Goal: Navigation & Orientation: Go to known website

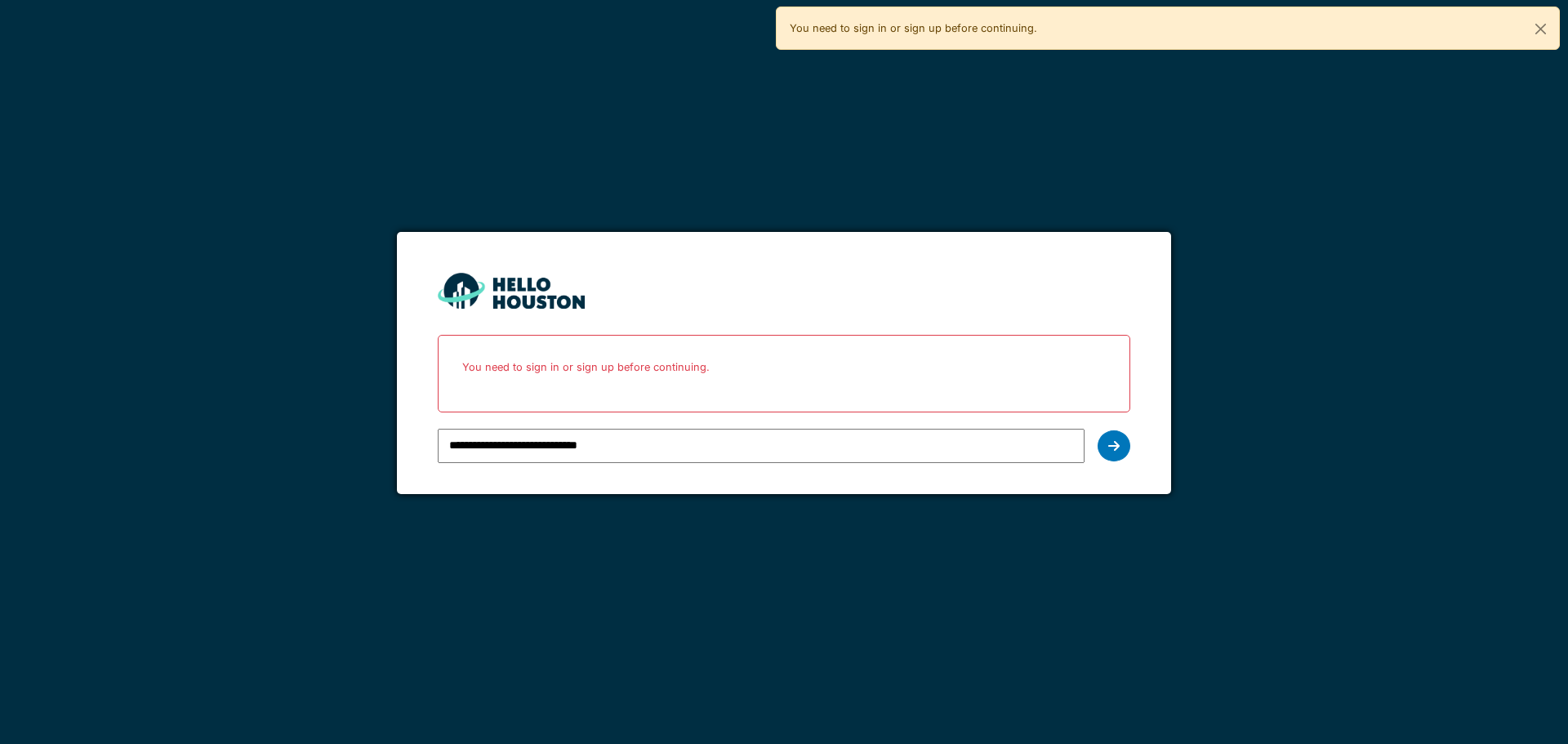
drag, startPoint x: 0, startPoint y: 0, endPoint x: 658, endPoint y: 452, distance: 798.3
click at [658, 452] on input "**********" at bounding box center [760, 446] width 646 height 35
click at [1110, 446] on icon at bounding box center [1114, 446] width 12 height 13
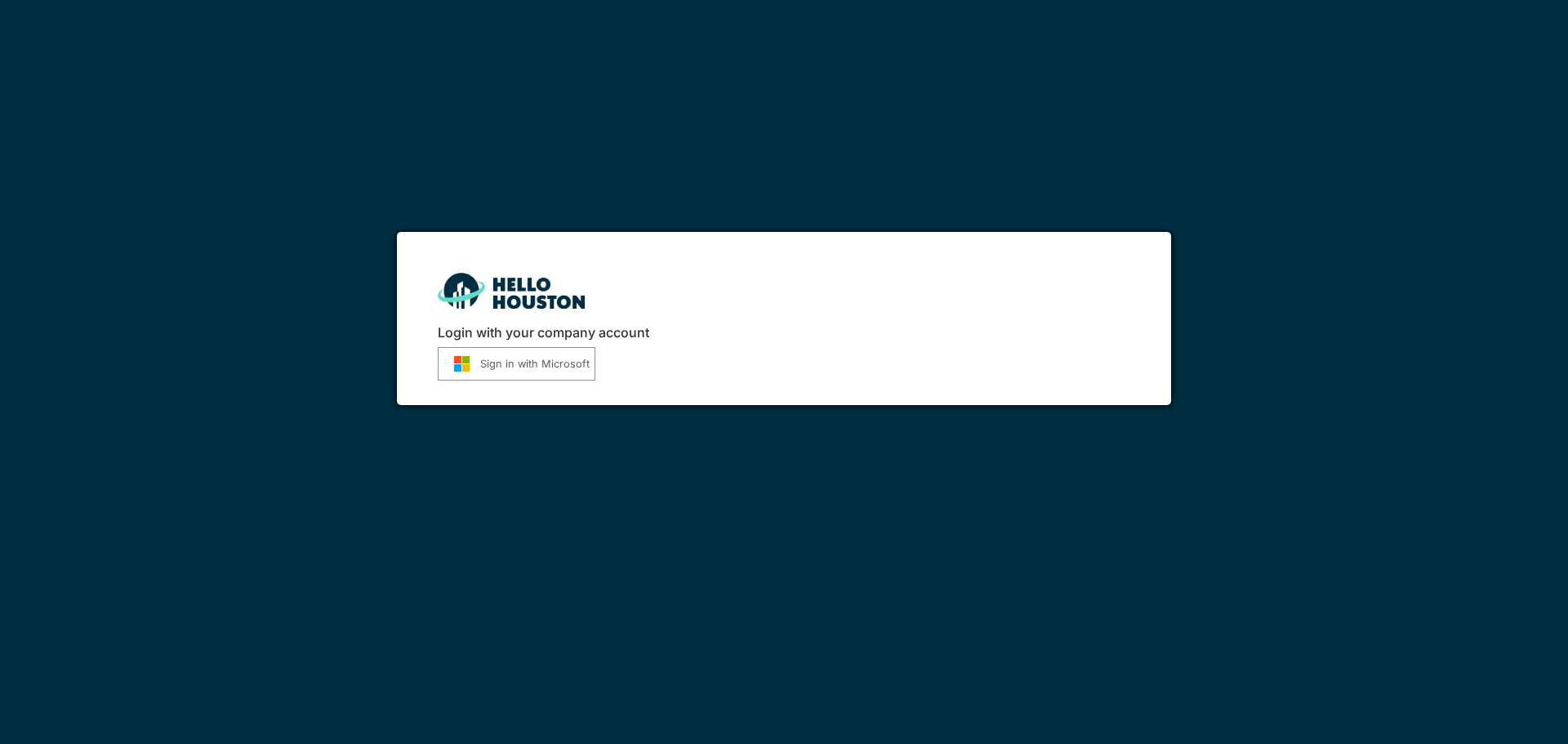
click at [555, 360] on button "Sign in with Microsoft" at bounding box center [516, 364] width 157 height 34
